Goal: Task Accomplishment & Management: Complete application form

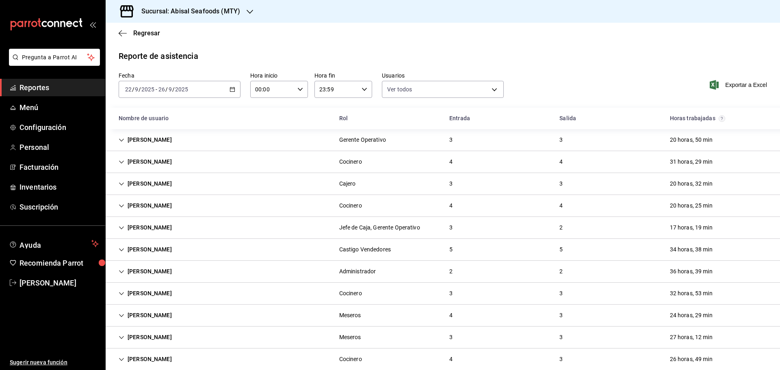
scroll to position [841, 0]
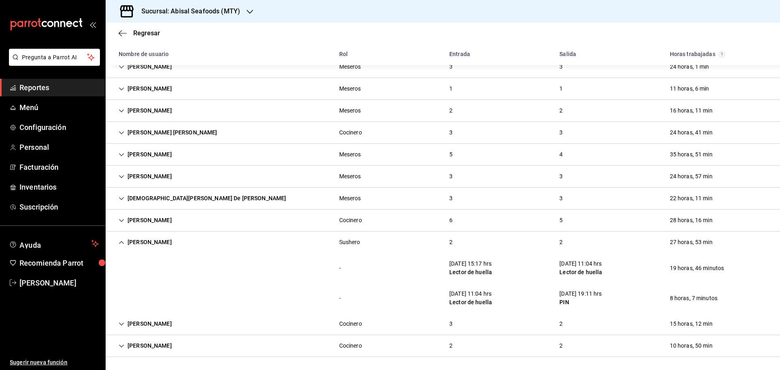
click at [89, 84] on span "Reportes" at bounding box center [59, 87] width 79 height 11
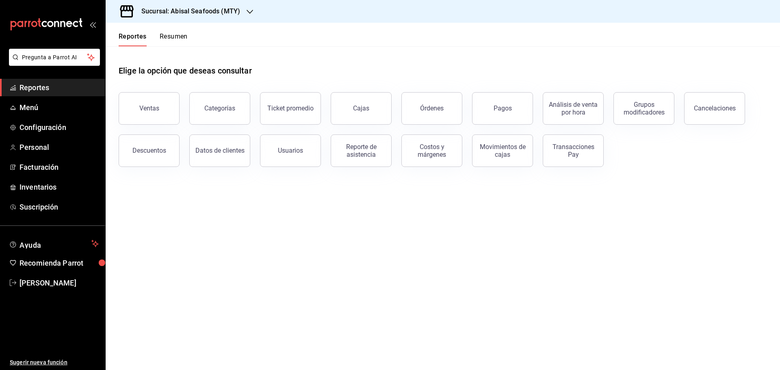
click at [321, 232] on main "Elige la opción que deseas consultar Ventas Categorías Ticket promedio Cajas Ór…" at bounding box center [443, 208] width 675 height 324
click at [461, 54] on div "Elige la opción que deseas consultar" at bounding box center [443, 64] width 649 height 36
click at [54, 87] on span "Reportes" at bounding box center [59, 87] width 79 height 11
click at [65, 84] on span "Reportes" at bounding box center [59, 87] width 79 height 11
click at [208, 14] on h3 "Sucursal: Abisal Seafoods (MTY)" at bounding box center [187, 12] width 105 height 10
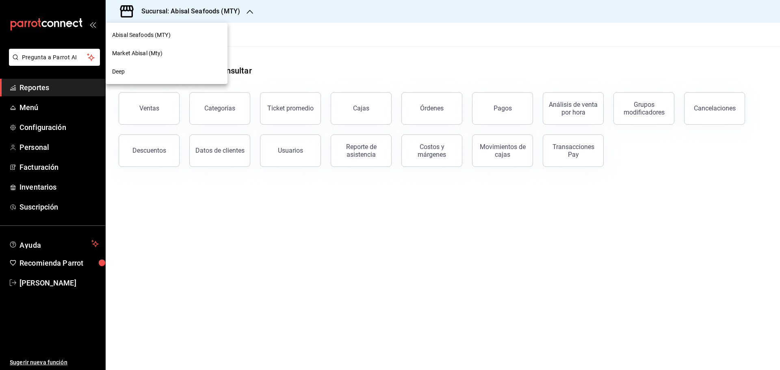
click at [152, 37] on span "Abisal Seafoods (MTY)" at bounding box center [141, 35] width 59 height 9
click at [51, 151] on span "Personal" at bounding box center [59, 147] width 79 height 11
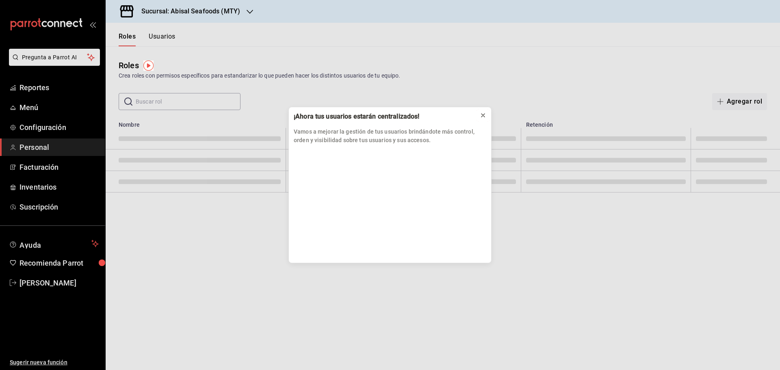
click at [481, 115] on icon at bounding box center [483, 115] width 7 height 7
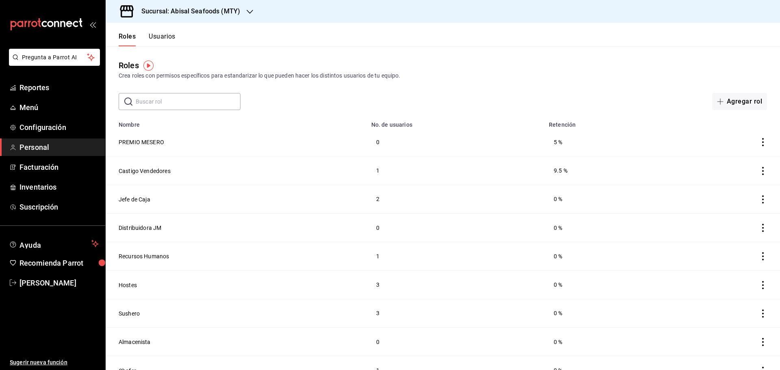
click at [156, 38] on button "Usuarios" at bounding box center [162, 40] width 27 height 14
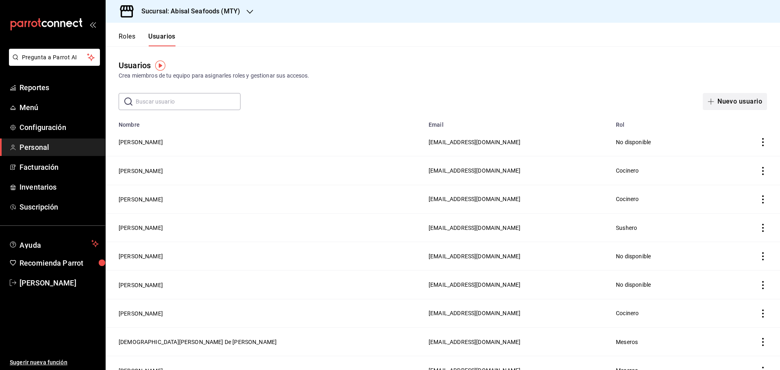
click at [747, 102] on button "Nuevo usuario" at bounding box center [735, 101] width 64 height 17
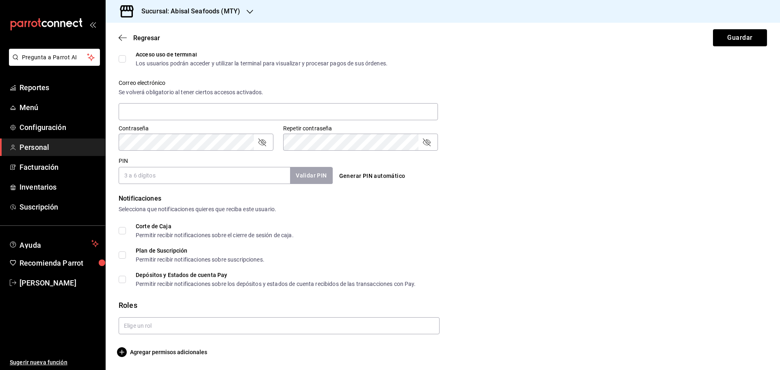
drag, startPoint x: 175, startPoint y: 179, endPoint x: 178, endPoint y: 175, distance: 5.2
click at [175, 179] on input "PIN" at bounding box center [204, 175] width 171 height 17
type input "1503"
click at [317, 178] on button "Validar PIN" at bounding box center [310, 175] width 43 height 17
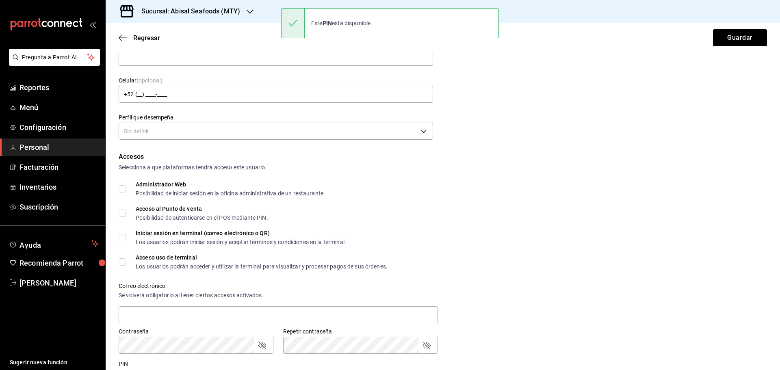
scroll to position [0, 0]
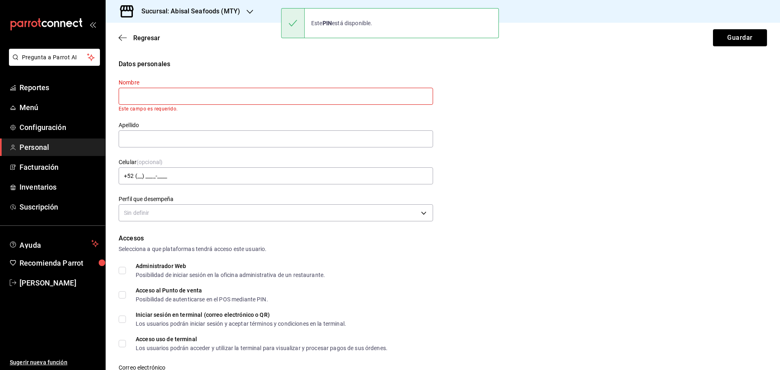
click at [173, 93] on input "text" at bounding box center [276, 96] width 315 height 17
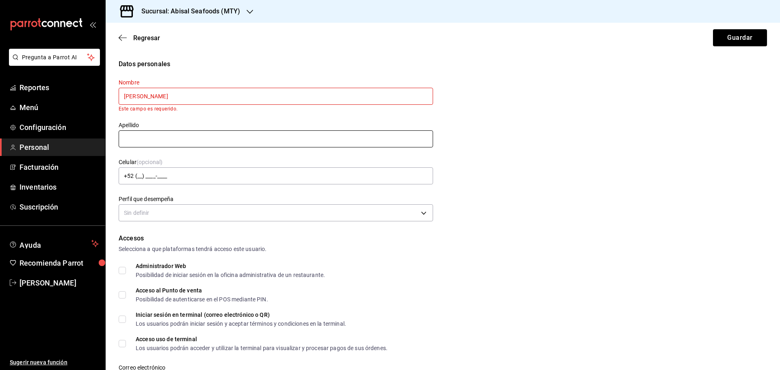
type input "[PERSON_NAME]"
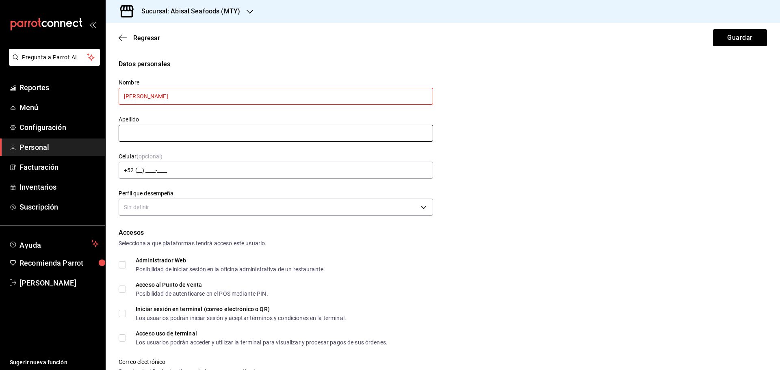
click at [198, 137] on input "text" at bounding box center [276, 133] width 315 height 17
type input "[PERSON_NAME]"
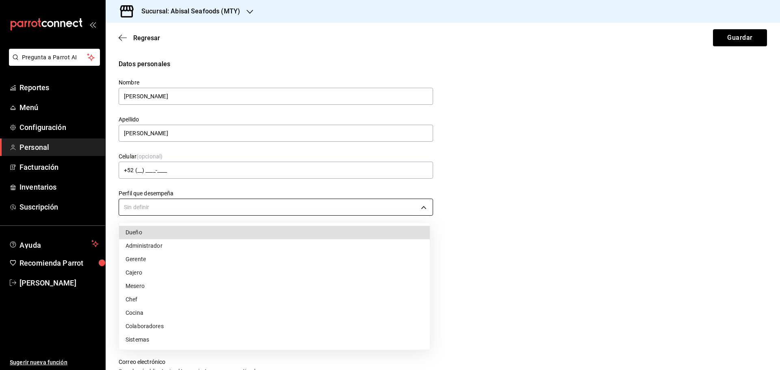
click at [185, 204] on body "Pregunta a Parrot AI Reportes Menú Configuración Personal Facturación Inventari…" at bounding box center [390, 185] width 780 height 370
click at [154, 282] on li "Mesero" at bounding box center [274, 286] width 311 height 13
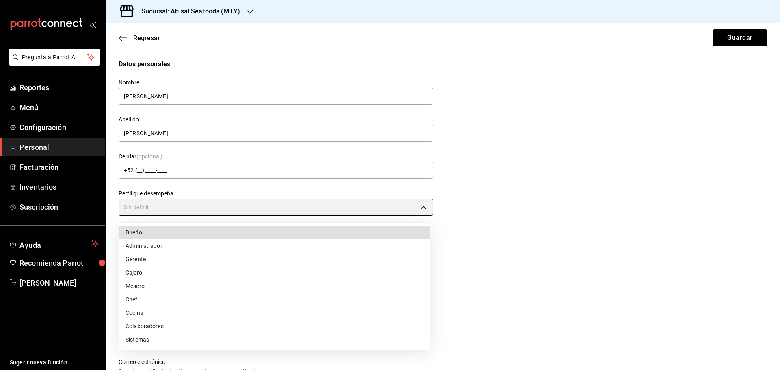
type input "WAITER"
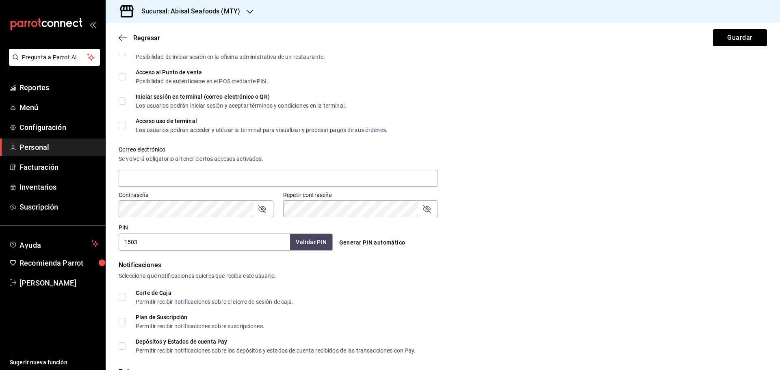
scroll to position [279, 0]
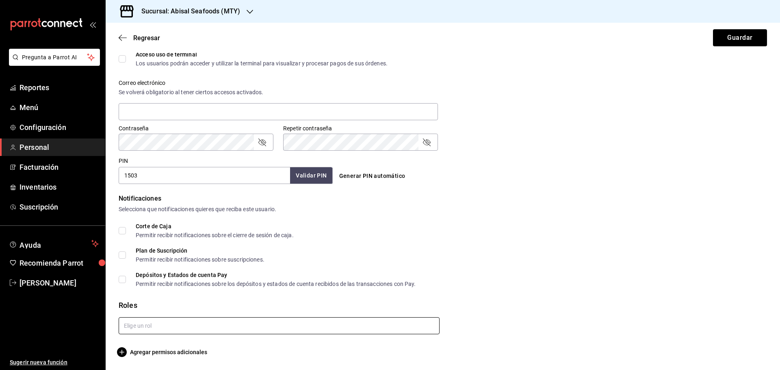
click at [175, 326] on input "text" at bounding box center [279, 325] width 321 height 17
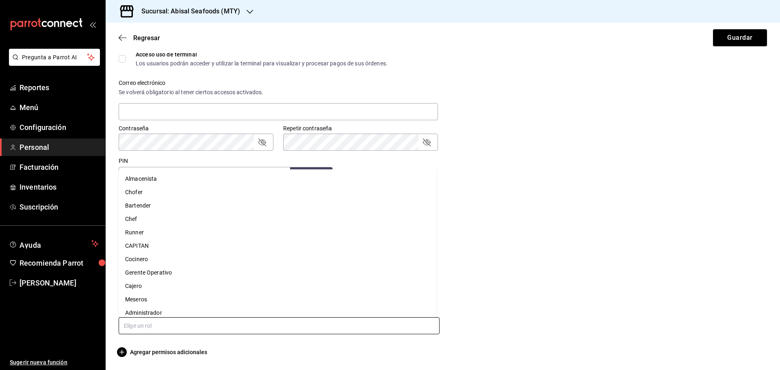
scroll to position [100, 0]
click at [161, 297] on li "Meseros" at bounding box center [278, 293] width 318 height 13
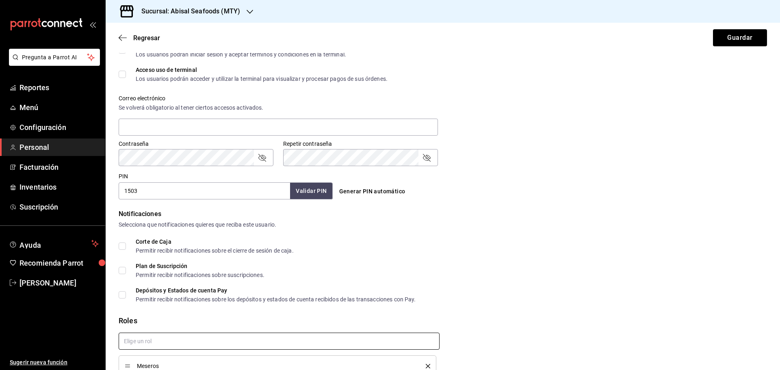
checkbox input "true"
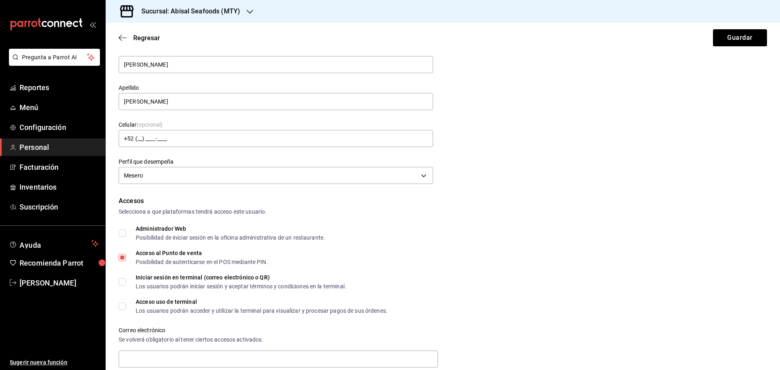
scroll to position [0, 0]
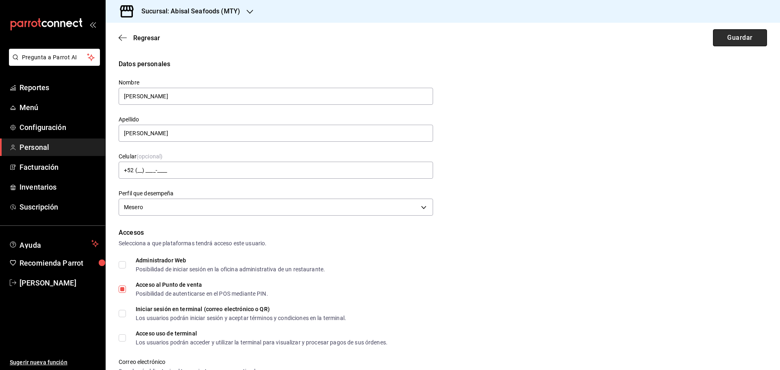
click at [736, 45] on button "Guardar" at bounding box center [740, 37] width 54 height 17
